Goal: Information Seeking & Learning: Learn about a topic

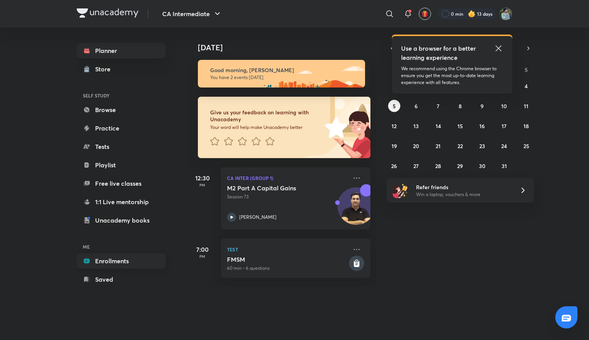
click at [114, 256] on link "Enrollments" at bounding box center [121, 260] width 89 height 15
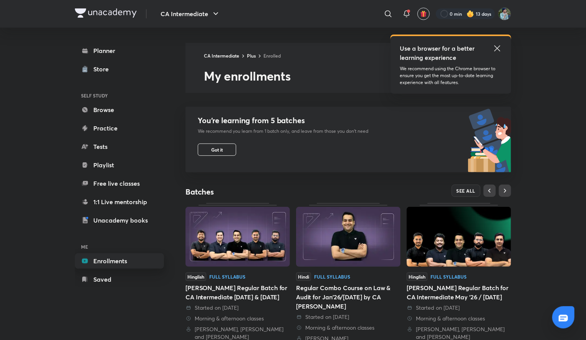
click at [135, 257] on link "Enrollments" at bounding box center [119, 260] width 89 height 15
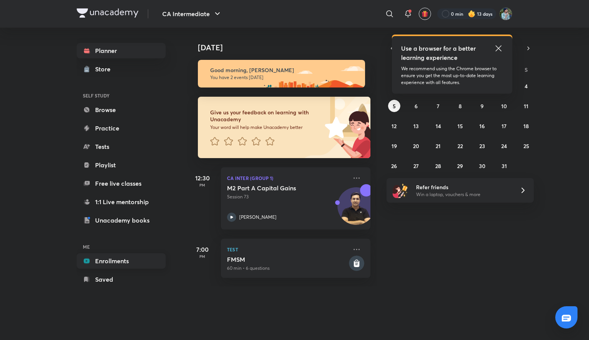
click at [106, 264] on link "Enrollments" at bounding box center [121, 260] width 89 height 15
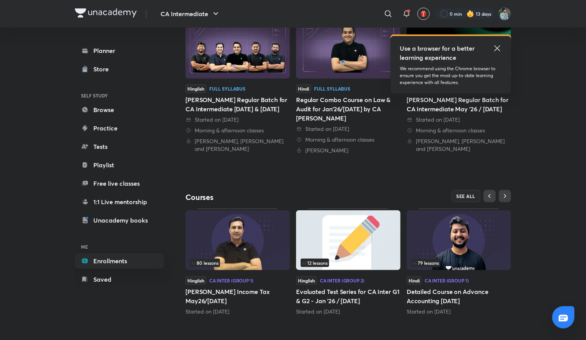
scroll to position [189, 0]
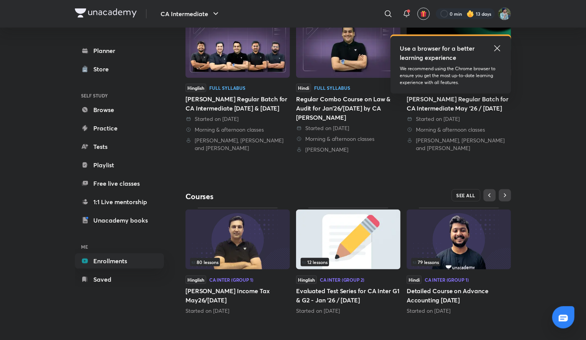
click at [459, 194] on span "SEE ALL" at bounding box center [465, 195] width 19 height 5
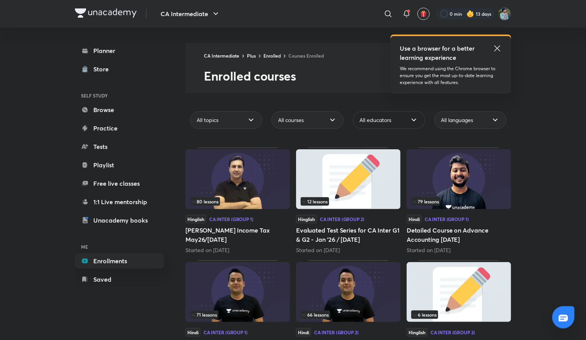
click at [403, 118] on div "All educators" at bounding box center [389, 120] width 72 height 18
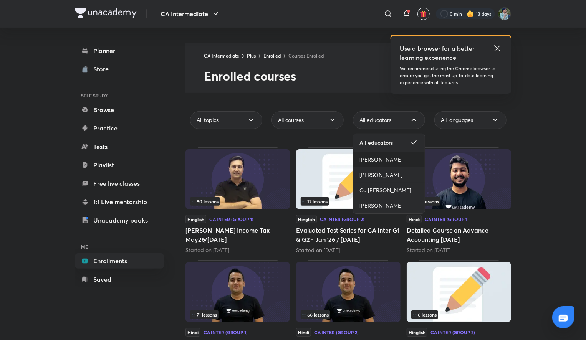
click at [380, 162] on span "[PERSON_NAME]" at bounding box center [380, 160] width 43 height 8
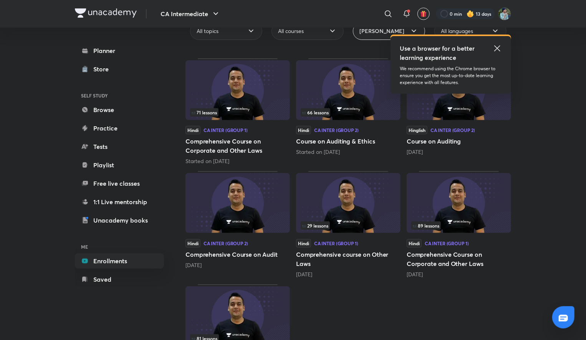
scroll to position [144, 0]
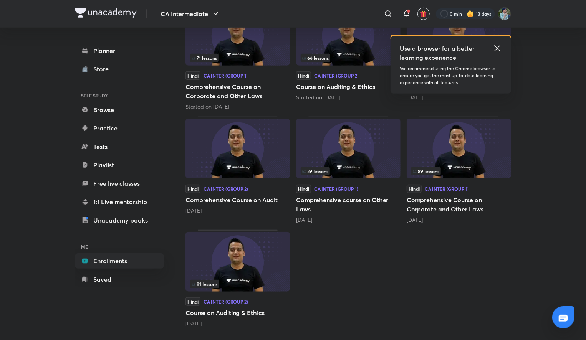
click at [264, 271] on img at bounding box center [237, 262] width 104 height 60
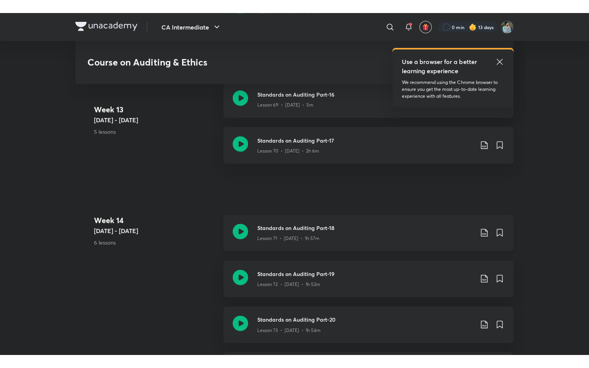
scroll to position [4061, 0]
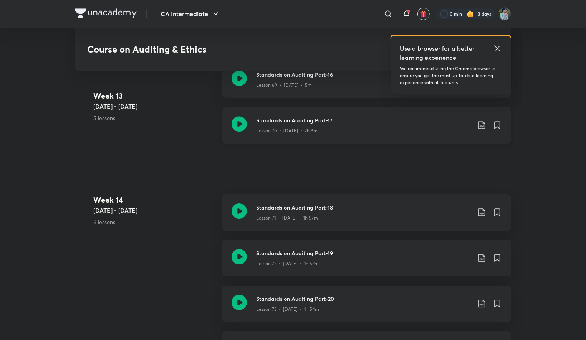
click at [279, 122] on h3 "Standards on Auditing Part-17" at bounding box center [363, 120] width 215 height 8
